Goal: Information Seeking & Learning: Learn about a topic

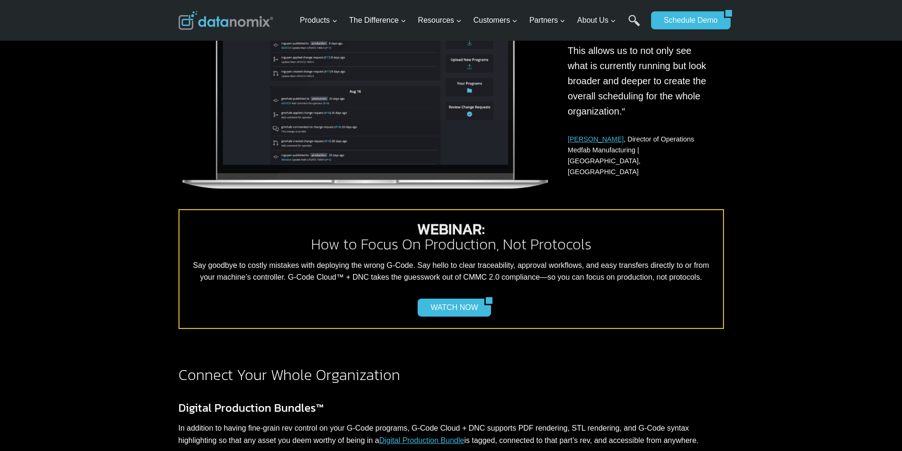
click at [223, 30] on img at bounding box center [225, 20] width 95 height 19
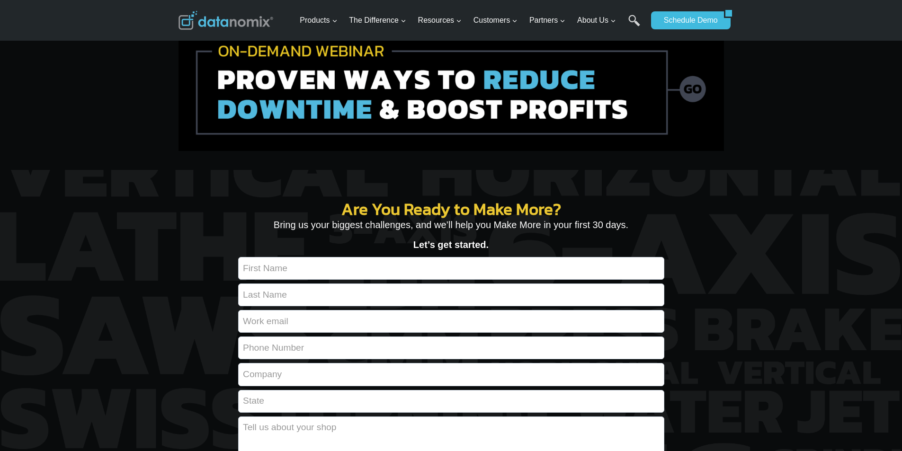
scroll to position [3333, 0]
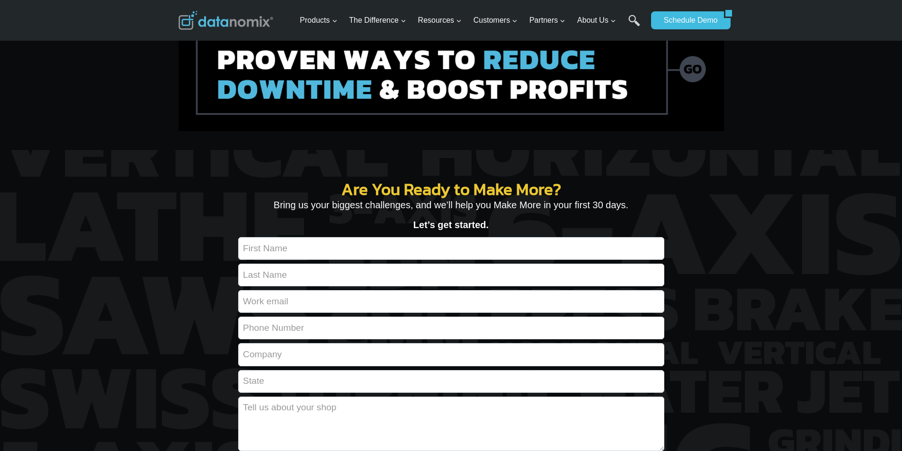
click at [559, 131] on img at bounding box center [450, 68] width 545 height 126
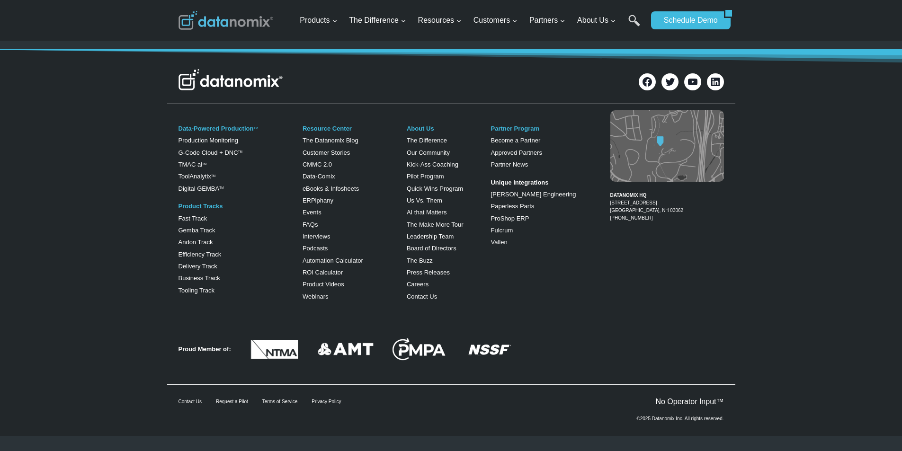
scroll to position [1282, 0]
click at [496, 435] on div "Facebook Twitter YouTube LinkedIn Data-Powered Production TM Production Monitor…" at bounding box center [451, 243] width 902 height 386
